Goal: Task Accomplishment & Management: Manage account settings

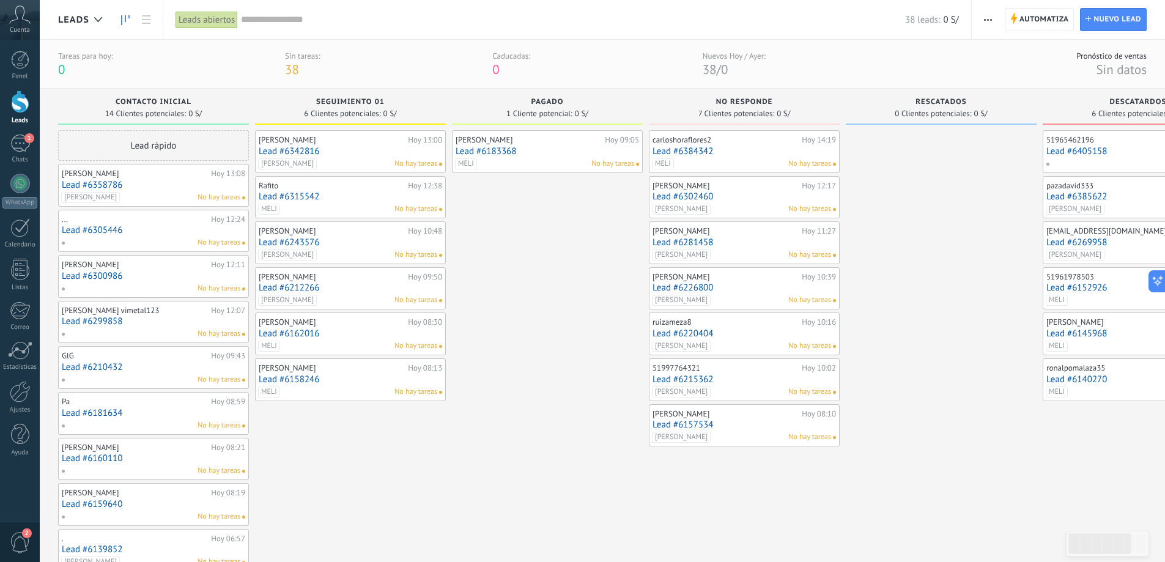
scroll to position [18, 0]
click at [928, 360] on div "carloshoraflores2 Hoy 14:19 Lead #6384342 MELI No hay tareas" at bounding box center [941, 464] width 191 height 669
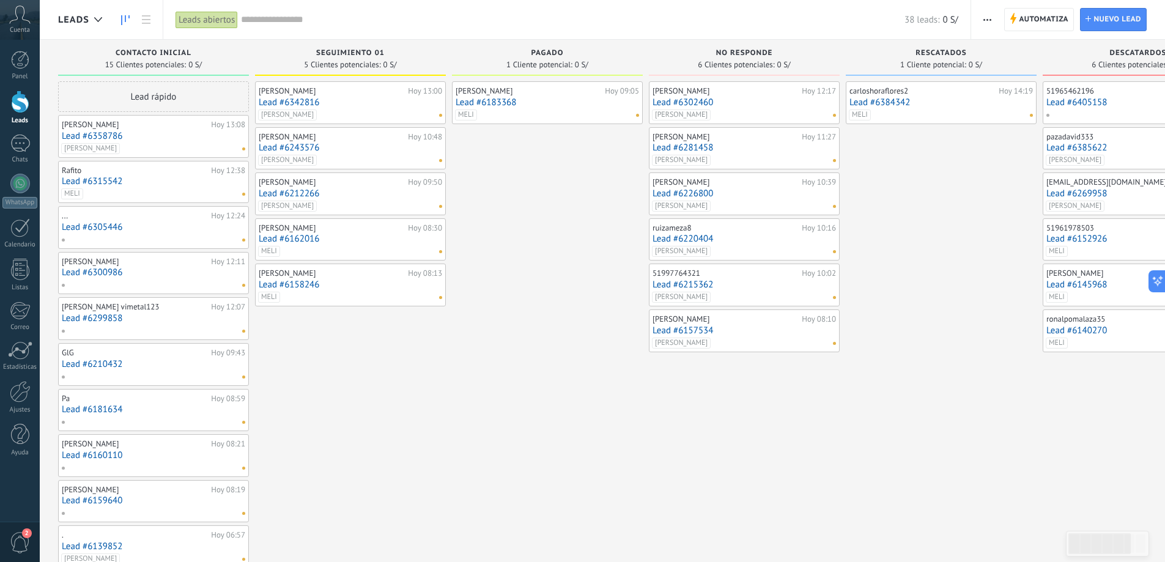
drag, startPoint x: 514, startPoint y: 197, endPoint x: 877, endPoint y: 158, distance: 365.9
click at [877, 158] on div "carloshoraflores2 Hoy 14:19 Lead #6384342 MELI" at bounding box center [941, 438] width 191 height 715
drag, startPoint x: 891, startPoint y: 160, endPoint x: 877, endPoint y: 183, distance: 26.3
click at [877, 183] on div "carloshoraflores2 Hoy 14:19 Lead #6384342 MELI" at bounding box center [941, 438] width 191 height 715
